Goal: Transaction & Acquisition: Download file/media

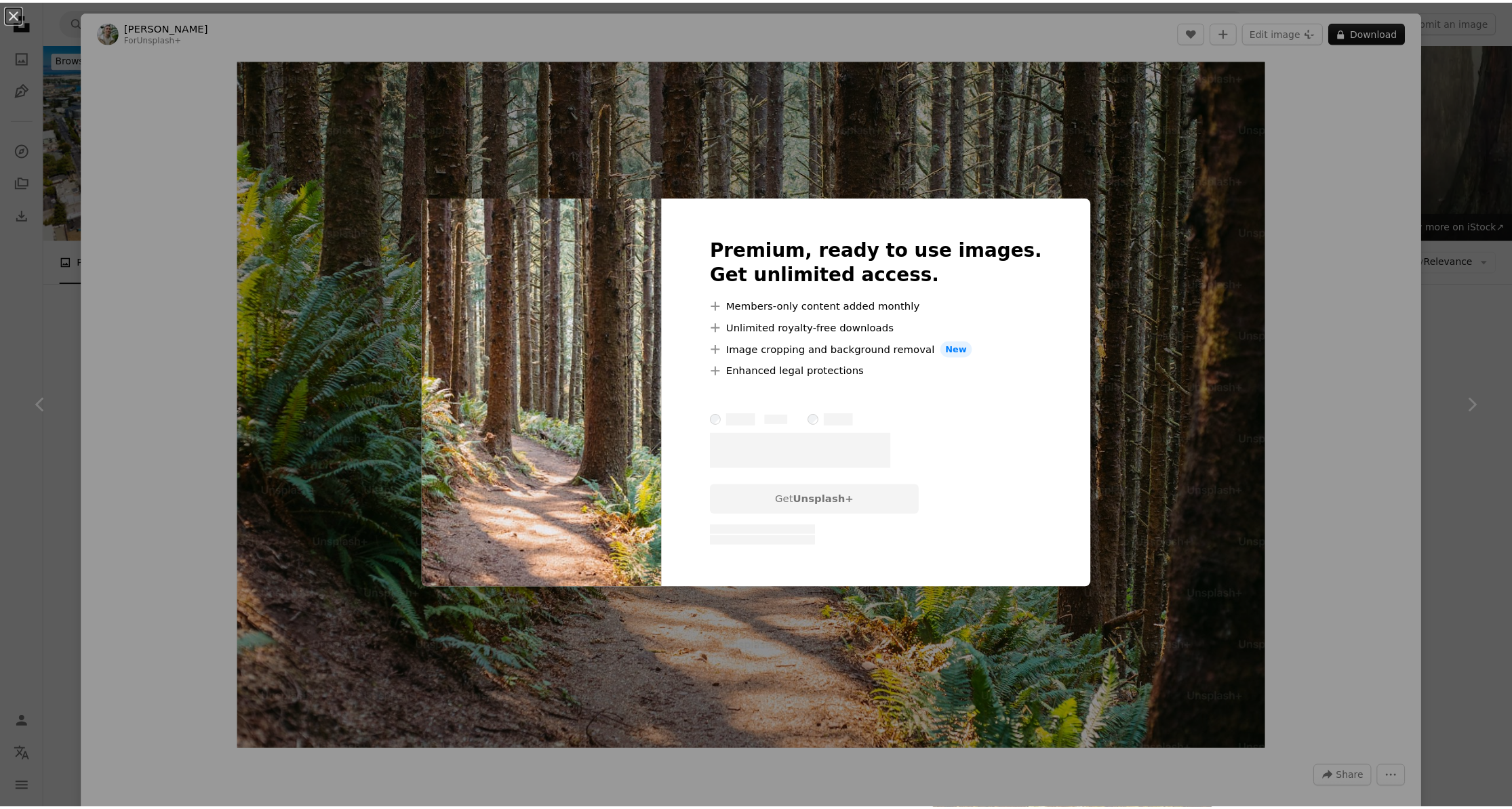
scroll to position [1220, 0]
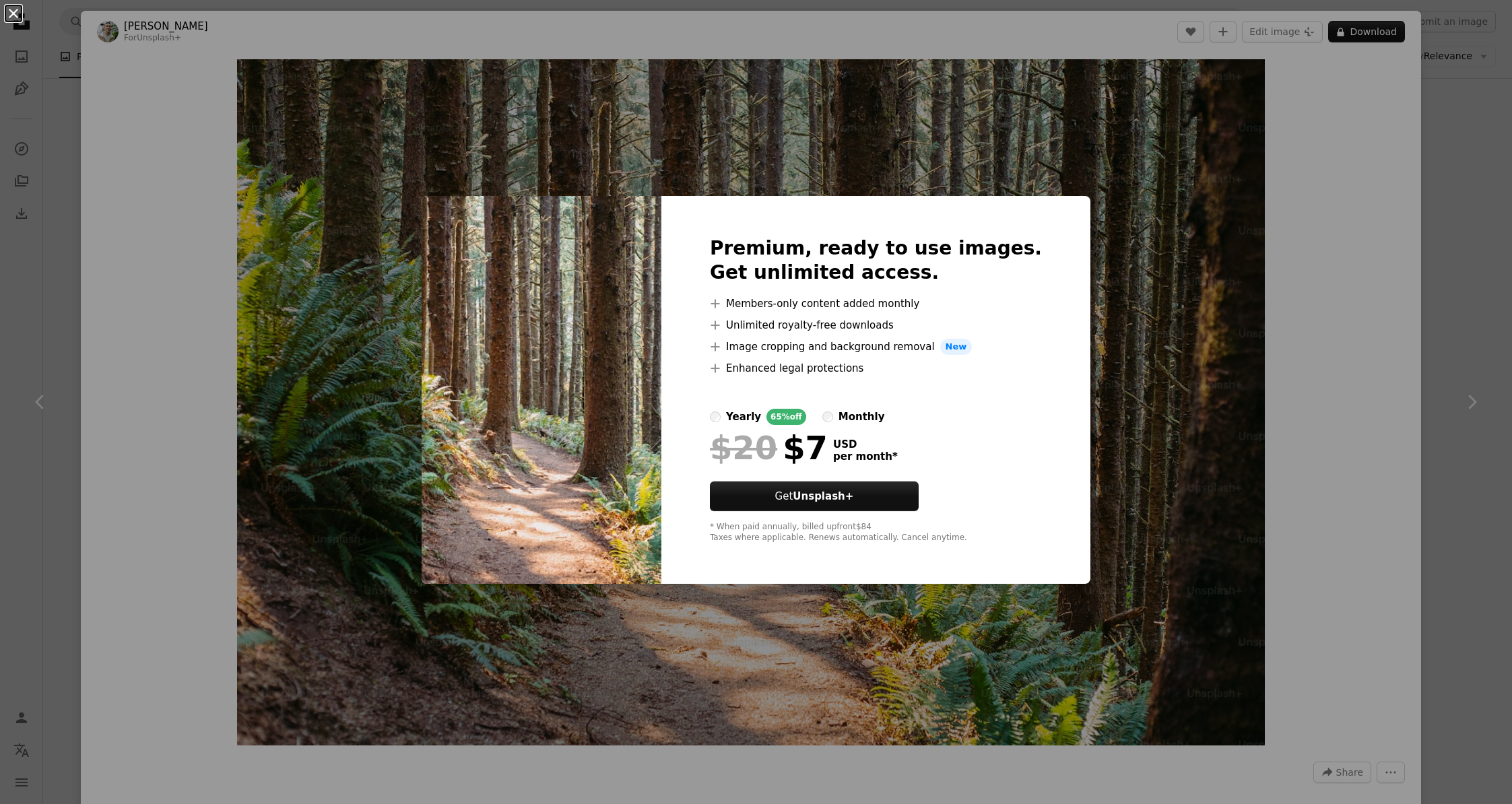
click at [14, 16] on button "An X shape" at bounding box center [13, 13] width 16 height 16
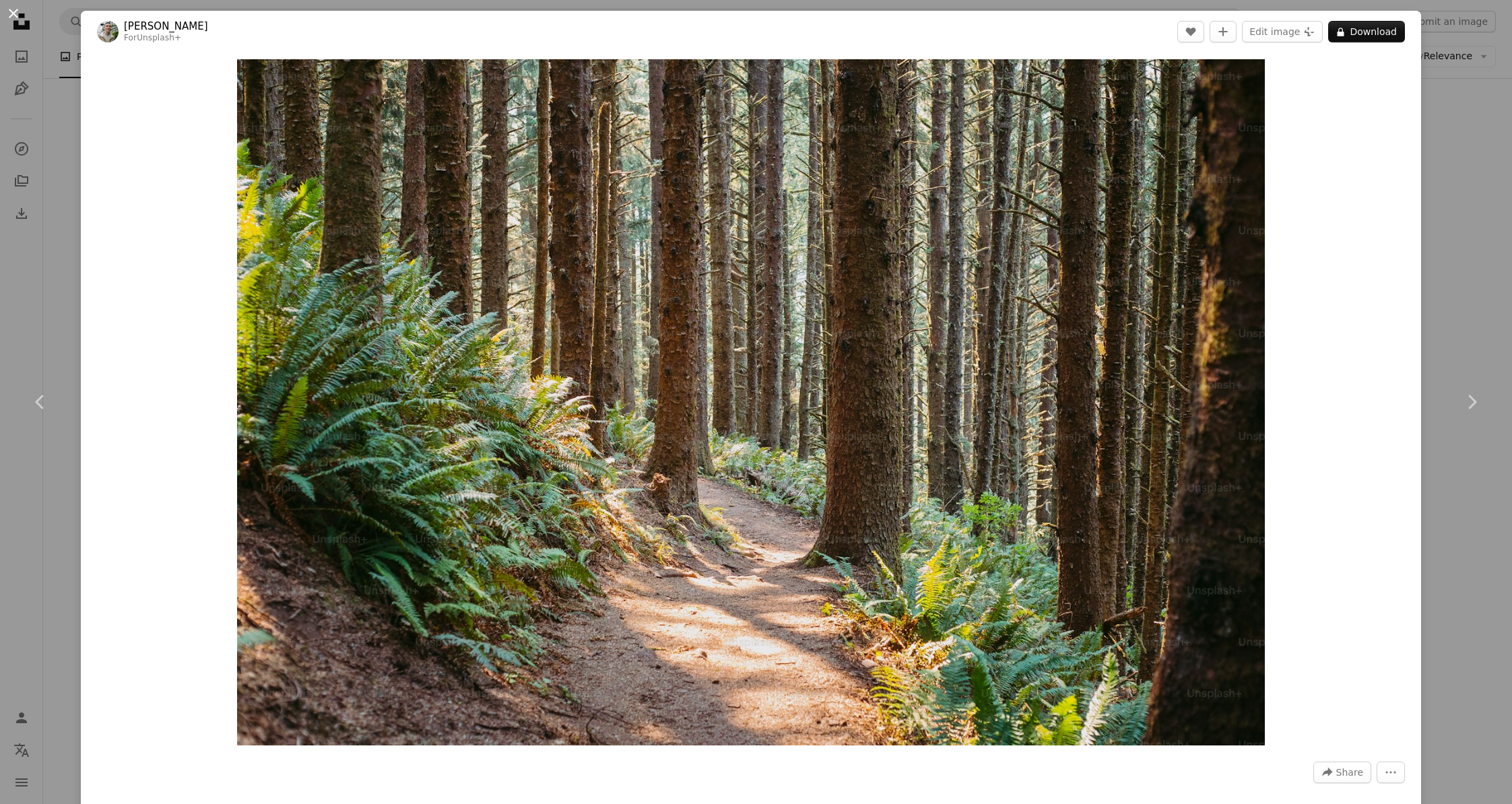
click at [13, 12] on button "An X shape" at bounding box center [13, 13] width 16 height 16
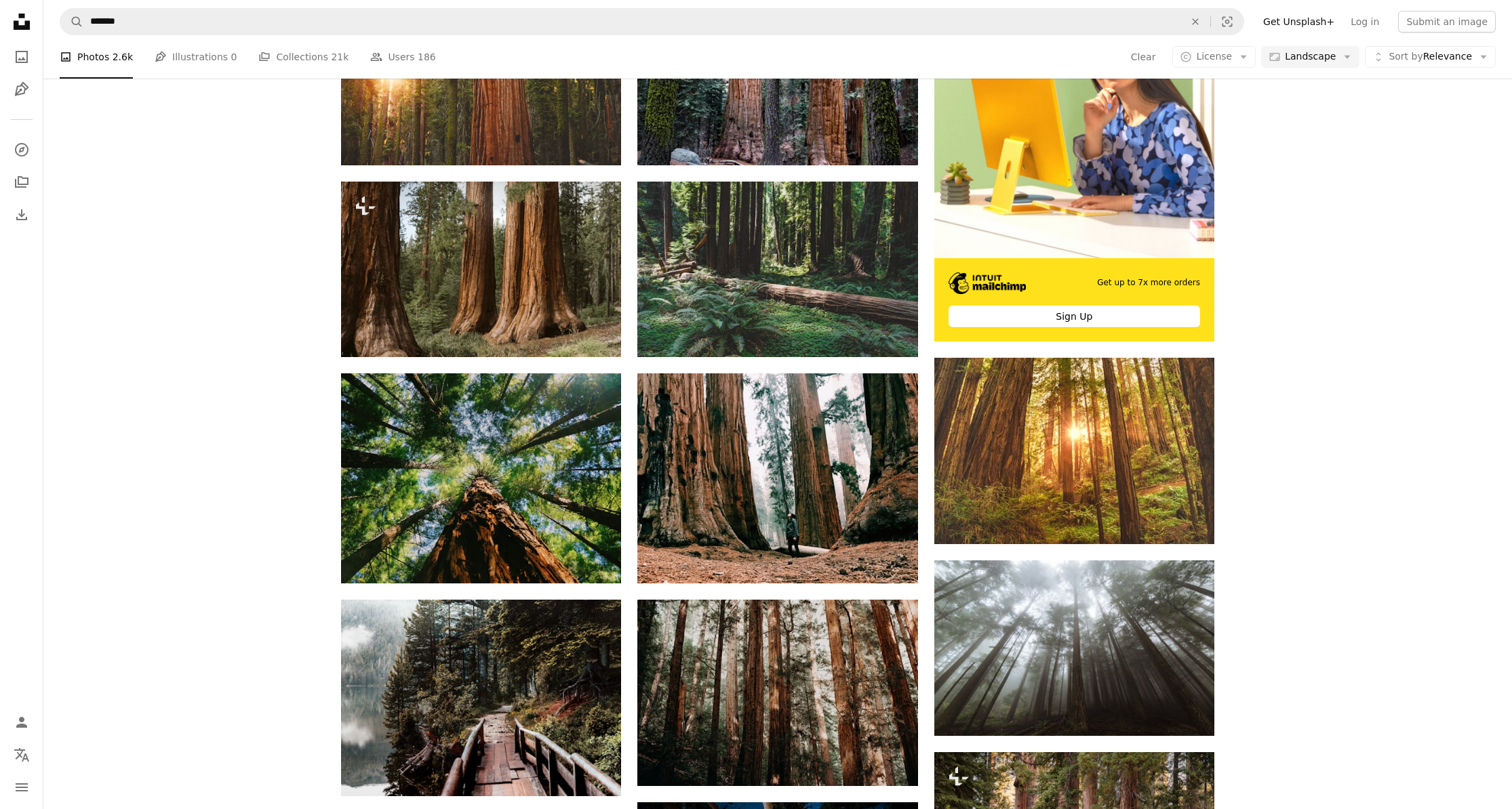
scroll to position [407, 0]
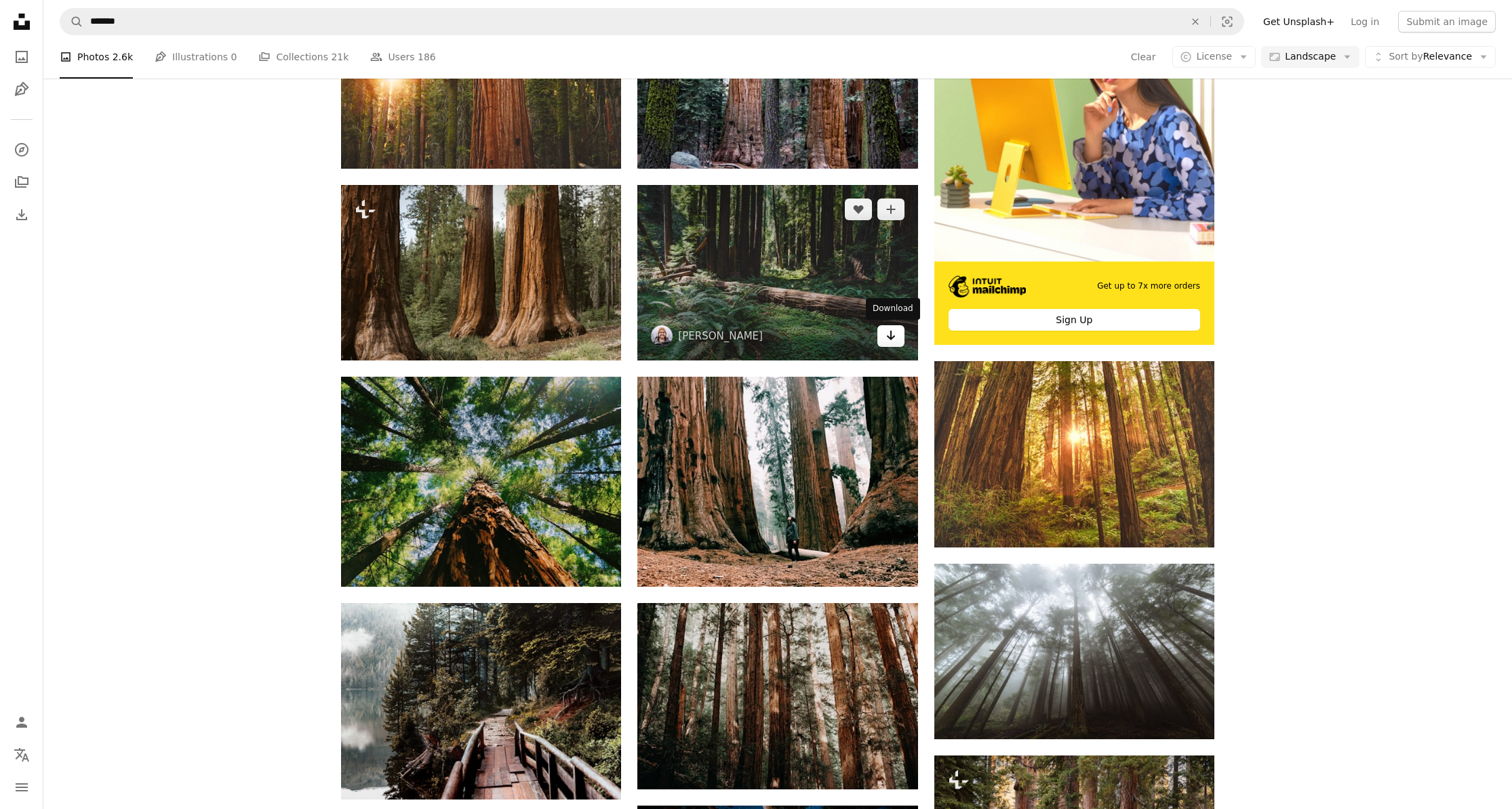
click at [886, 336] on icon "Arrow pointing down" at bounding box center [891, 336] width 11 height 16
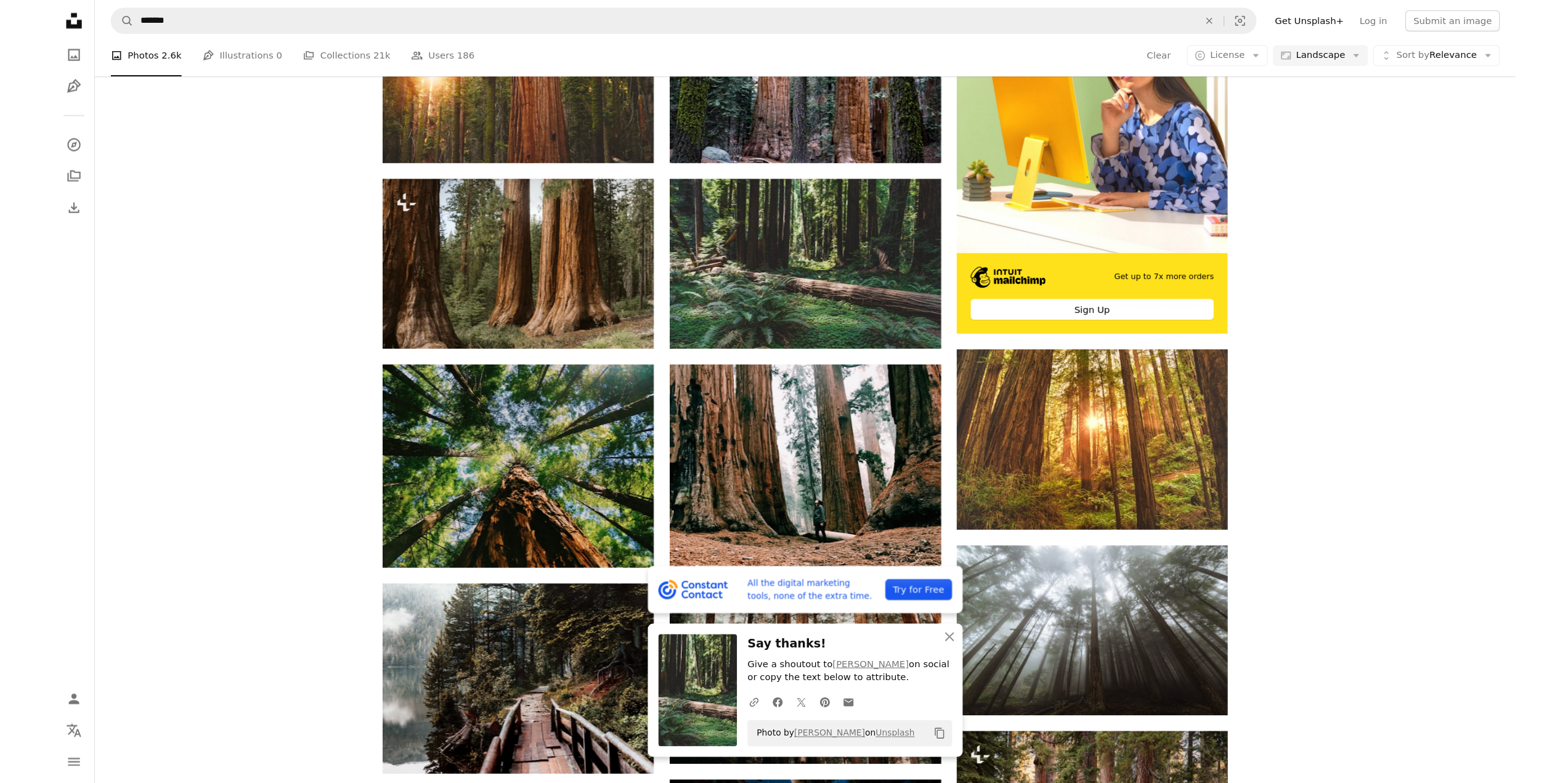
scroll to position [395, 0]
